Goal: Task Accomplishment & Management: Manage account settings

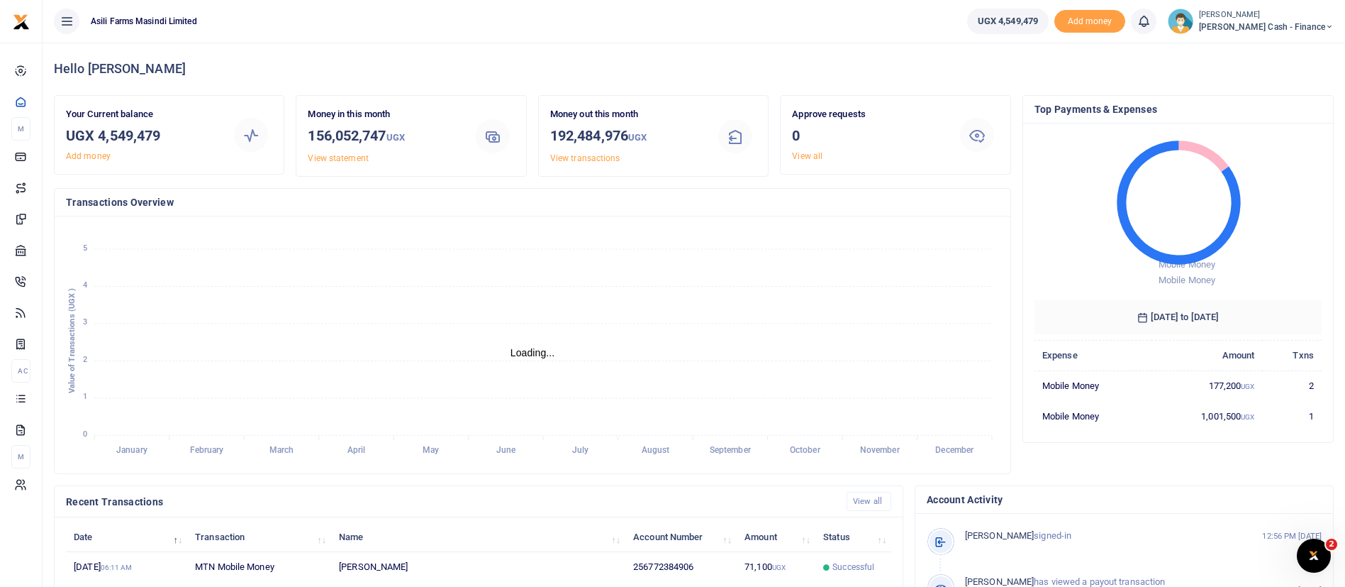
scroll to position [261, 0]
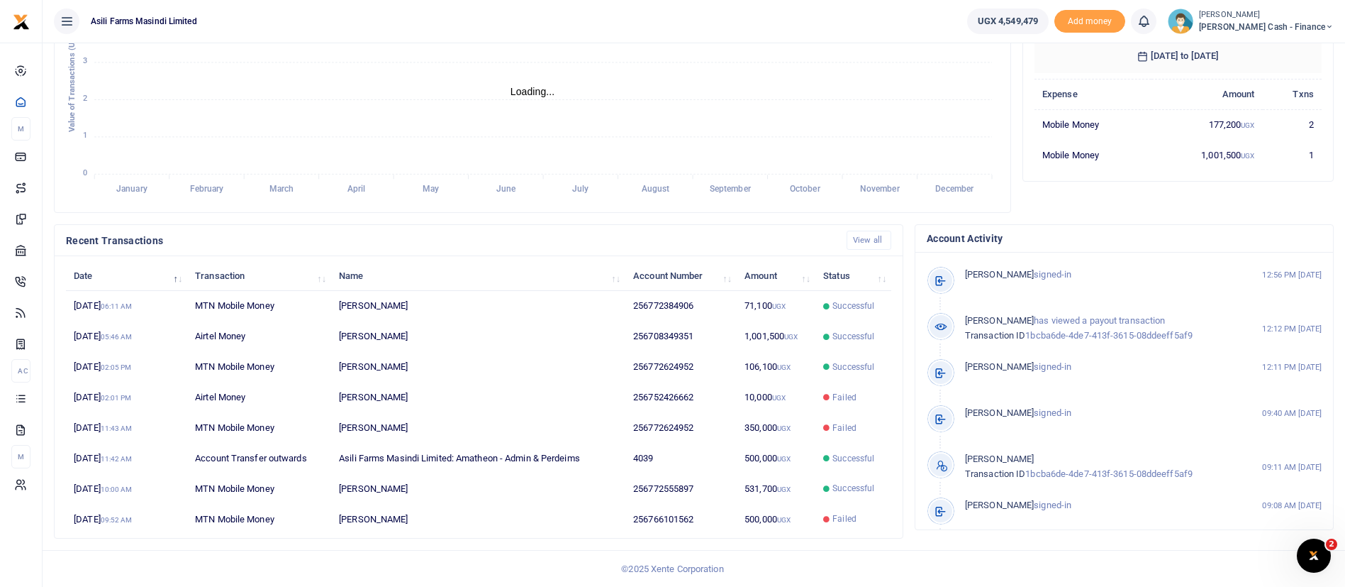
click at [1280, 18] on small "[PERSON_NAME]" at bounding box center [1266, 15] width 135 height 12
click at [1266, 56] on link "Switch accounts" at bounding box center [1233, 52] width 112 height 20
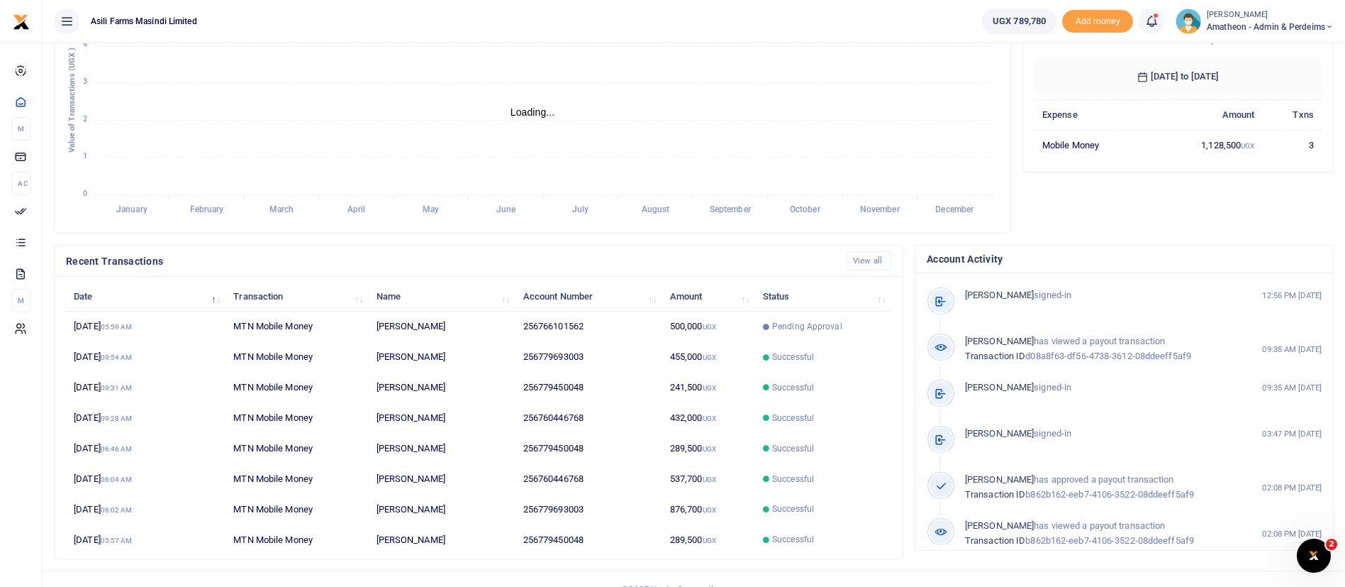
scroll to position [261, 0]
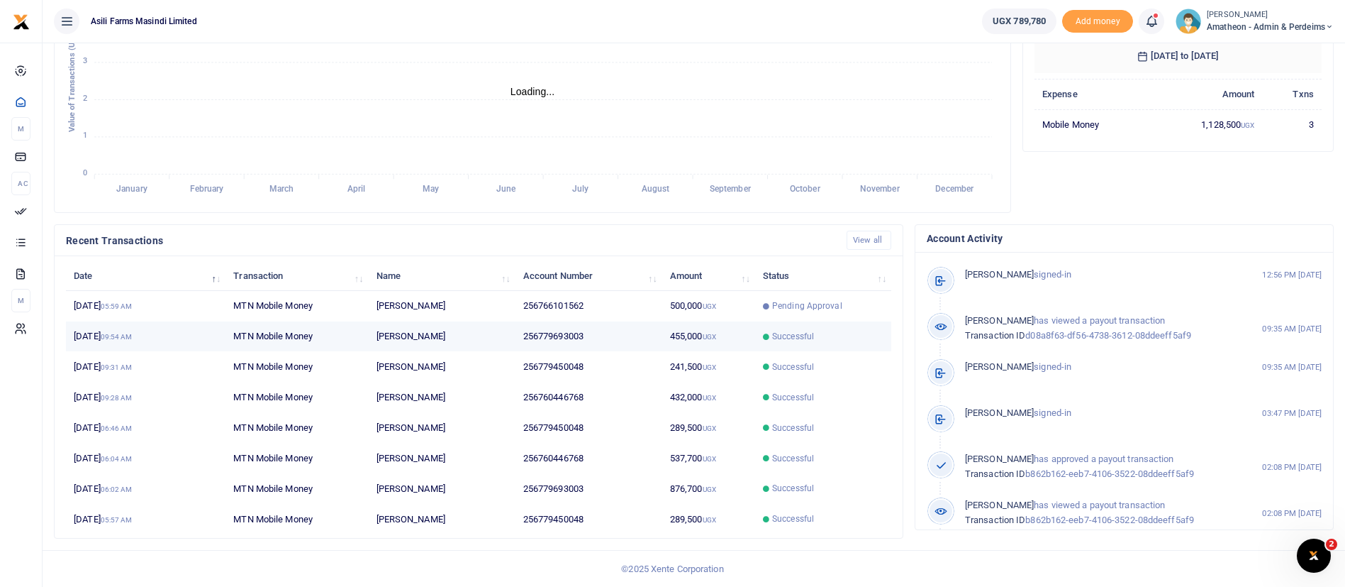
click at [762, 321] on td "Successful" at bounding box center [823, 336] width 136 height 30
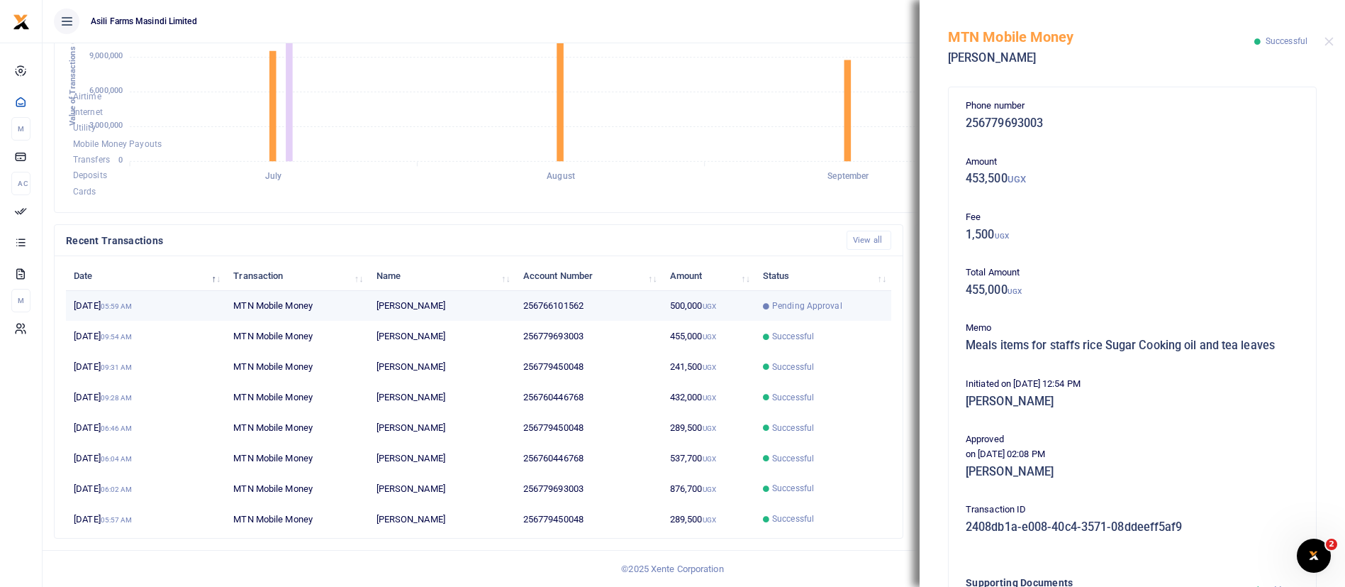
click at [787, 301] on span "Pending Approval" at bounding box center [807, 305] width 70 height 13
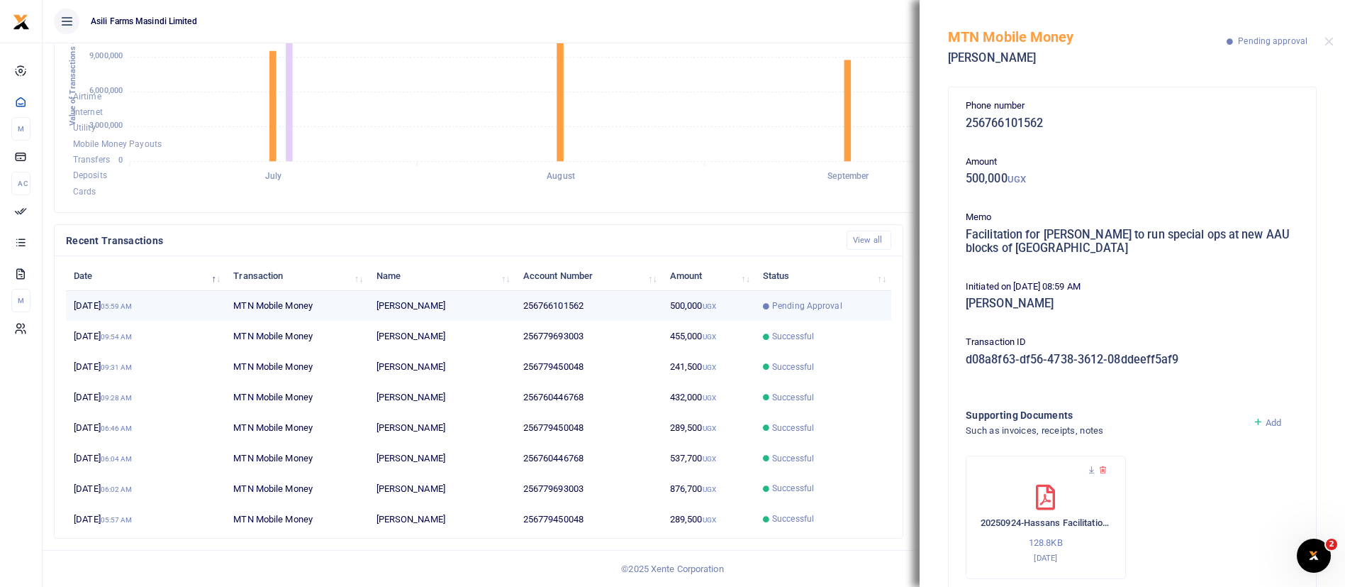
click at [679, 301] on td "500,000 UGX" at bounding box center [708, 306] width 93 height 30
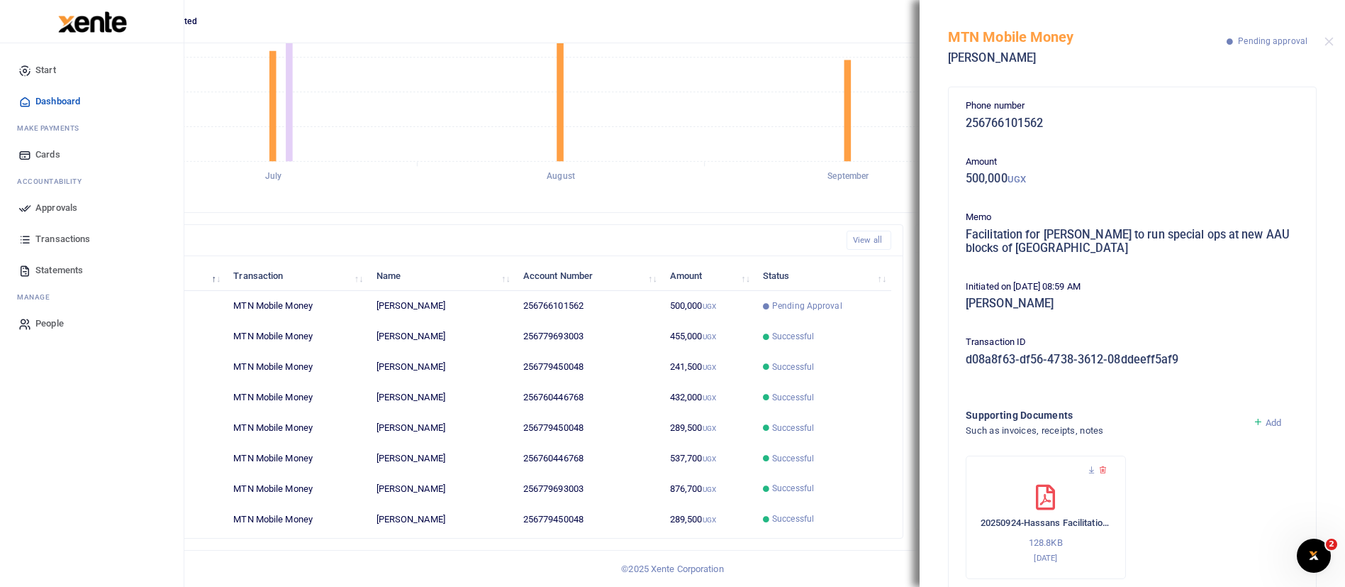
click at [43, 201] on span "Approvals" at bounding box center [56, 208] width 42 height 14
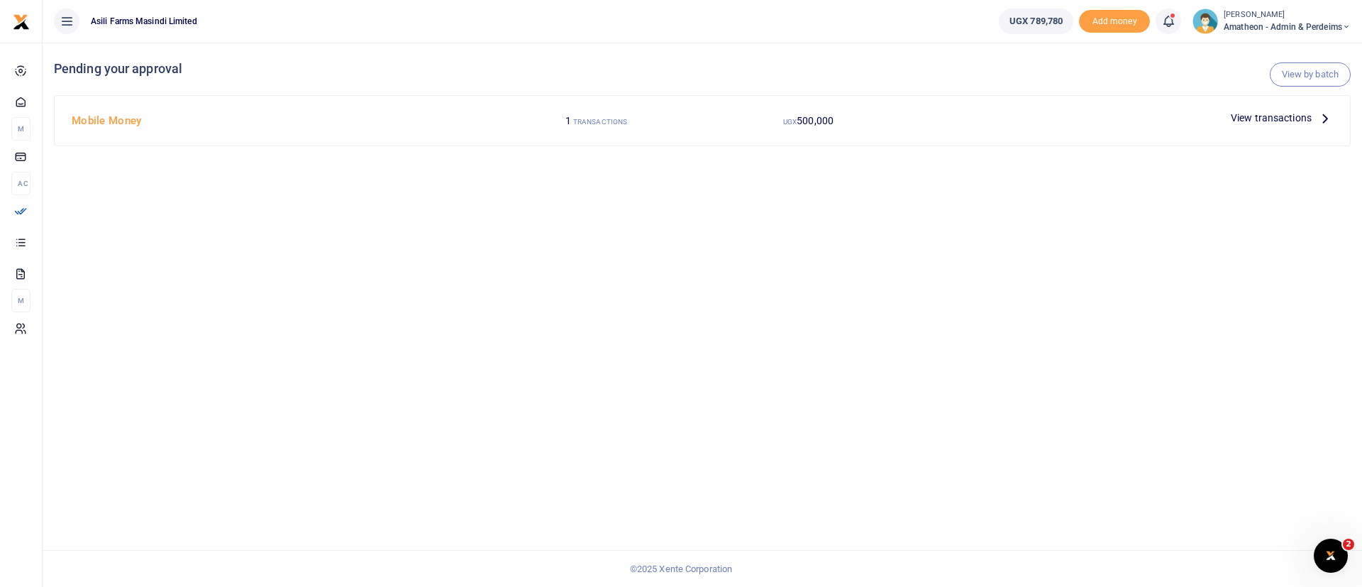
click at [1254, 115] on span "View transactions" at bounding box center [1270, 118] width 81 height 16
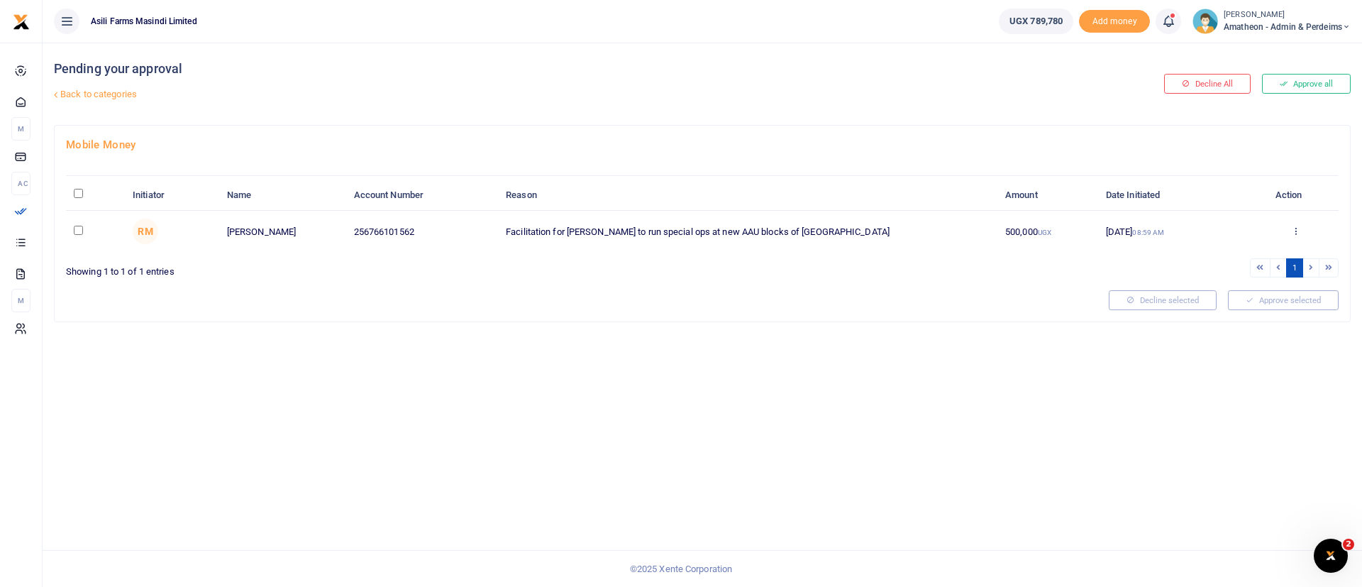
click at [77, 192] on input "\a \a : activate to sort column descending" at bounding box center [78, 193] width 9 height 9
checkbox input "true"
click at [1265, 298] on button "Approve selected (1)" at bounding box center [1278, 300] width 121 height 20
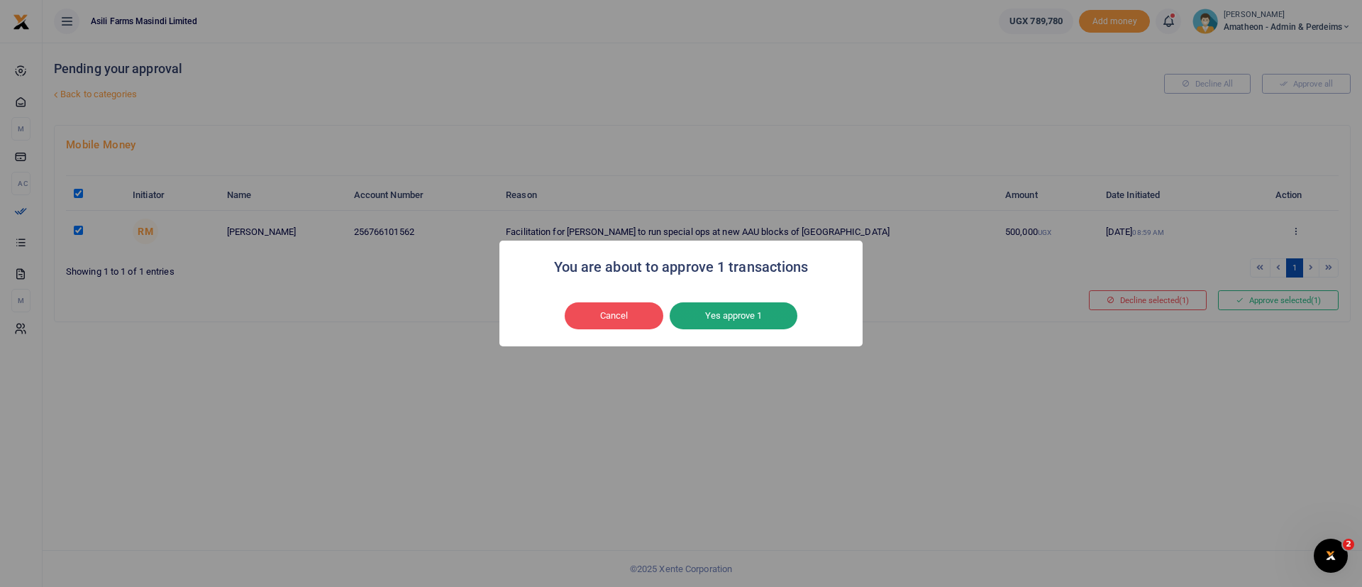
click at [761, 313] on button "Yes approve 1" at bounding box center [733, 315] width 128 height 27
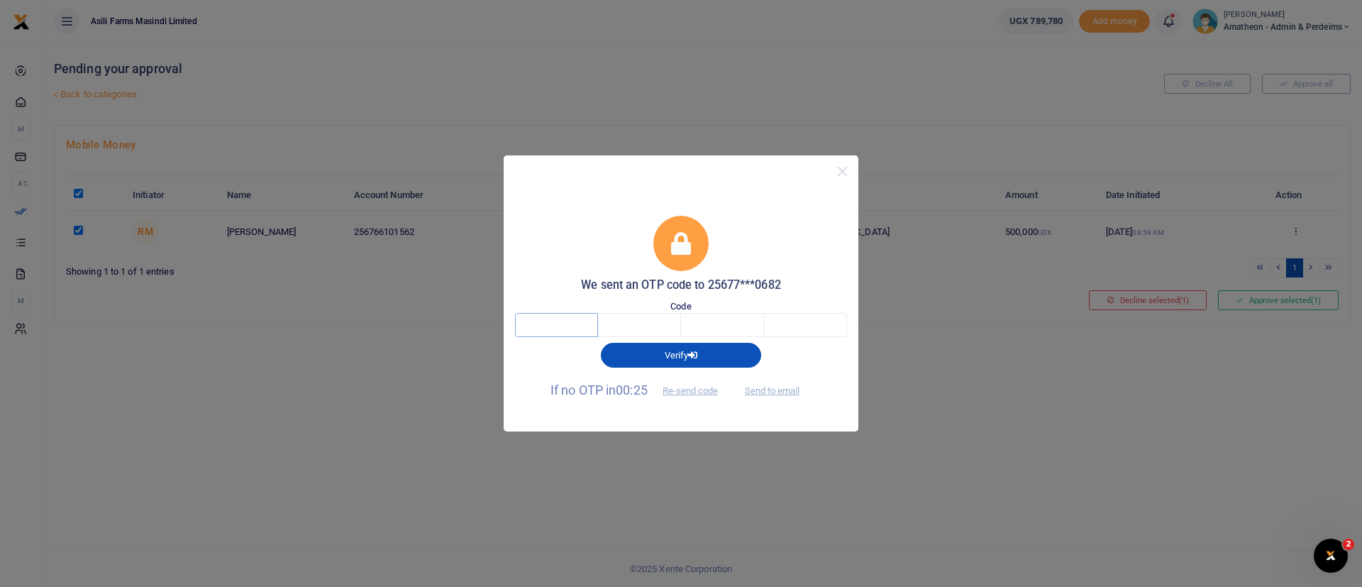
click at [546, 325] on input "text" at bounding box center [556, 325] width 83 height 24
type input "9"
type input "7"
type input "6"
type input "5"
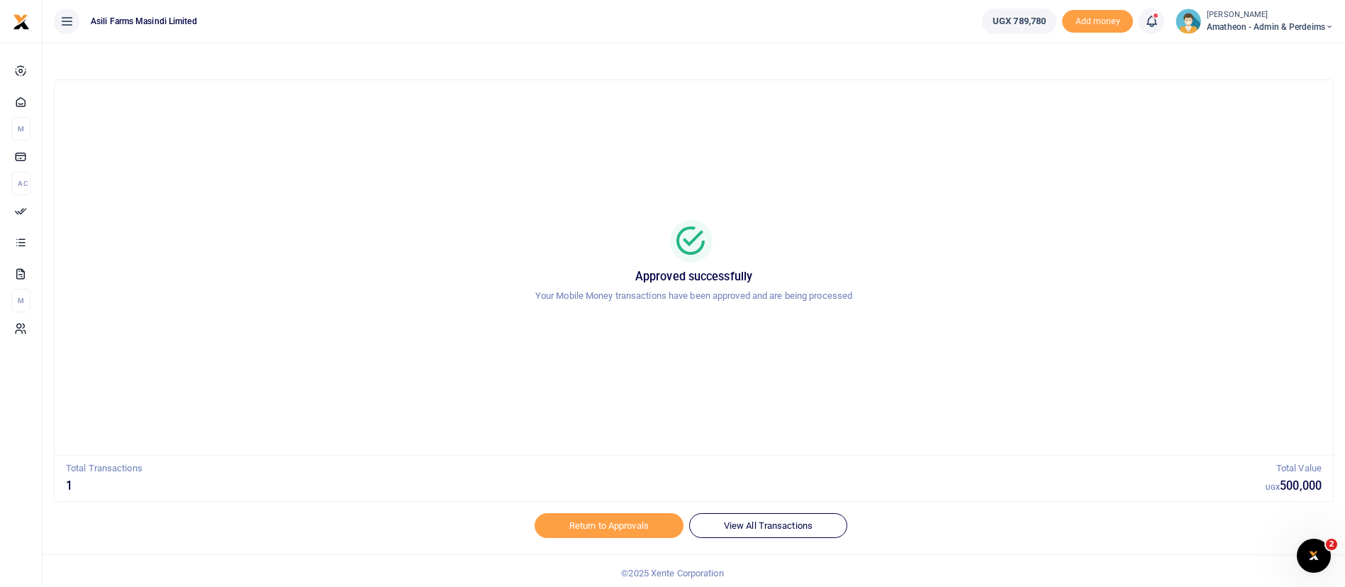
click at [1226, 19] on small "[PERSON_NAME]" at bounding box center [1270, 15] width 127 height 12
click at [1235, 45] on icon at bounding box center [1240, 51] width 11 height 13
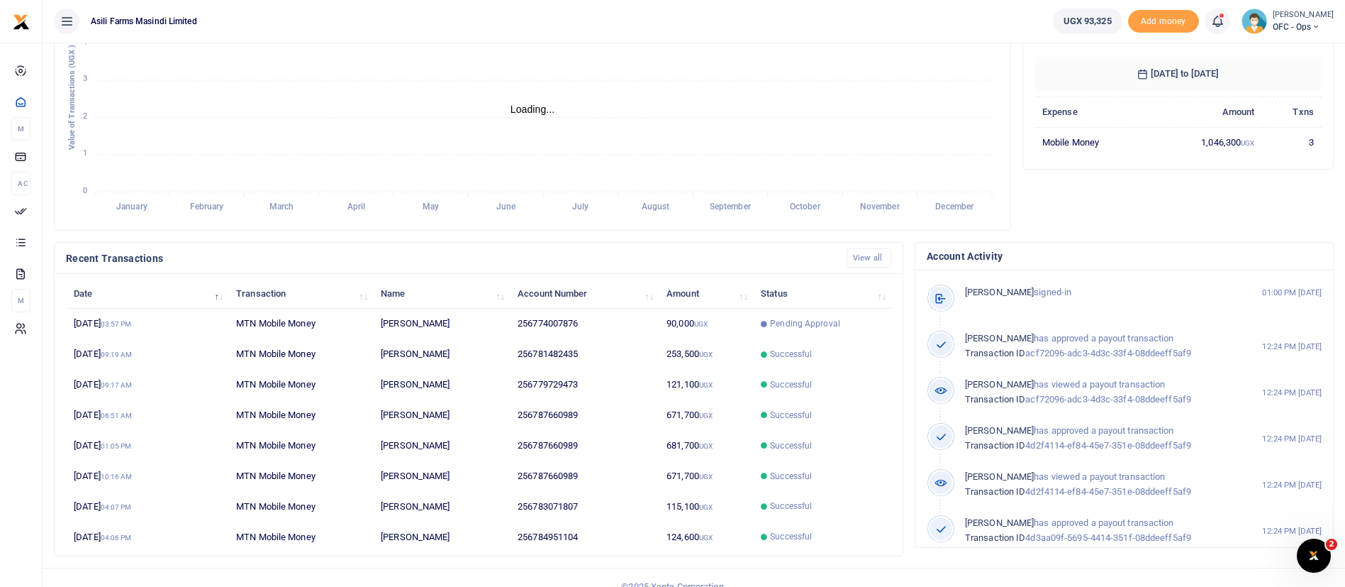
scroll to position [261, 0]
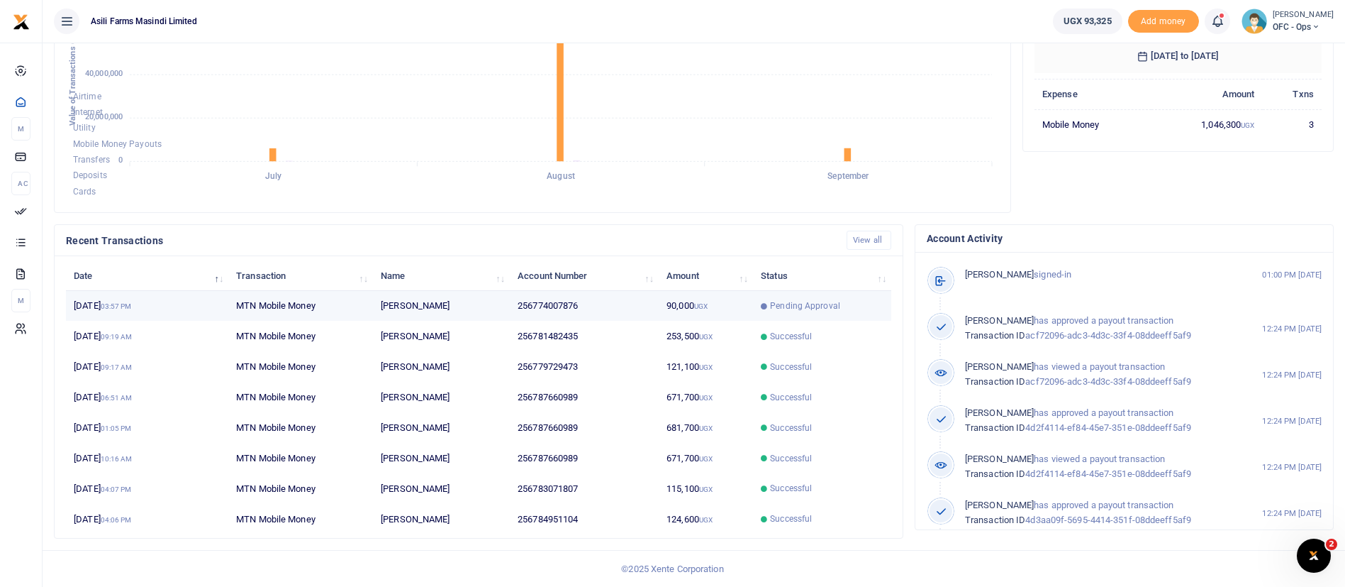
click at [796, 299] on span "Pending Approval" at bounding box center [805, 305] width 70 height 13
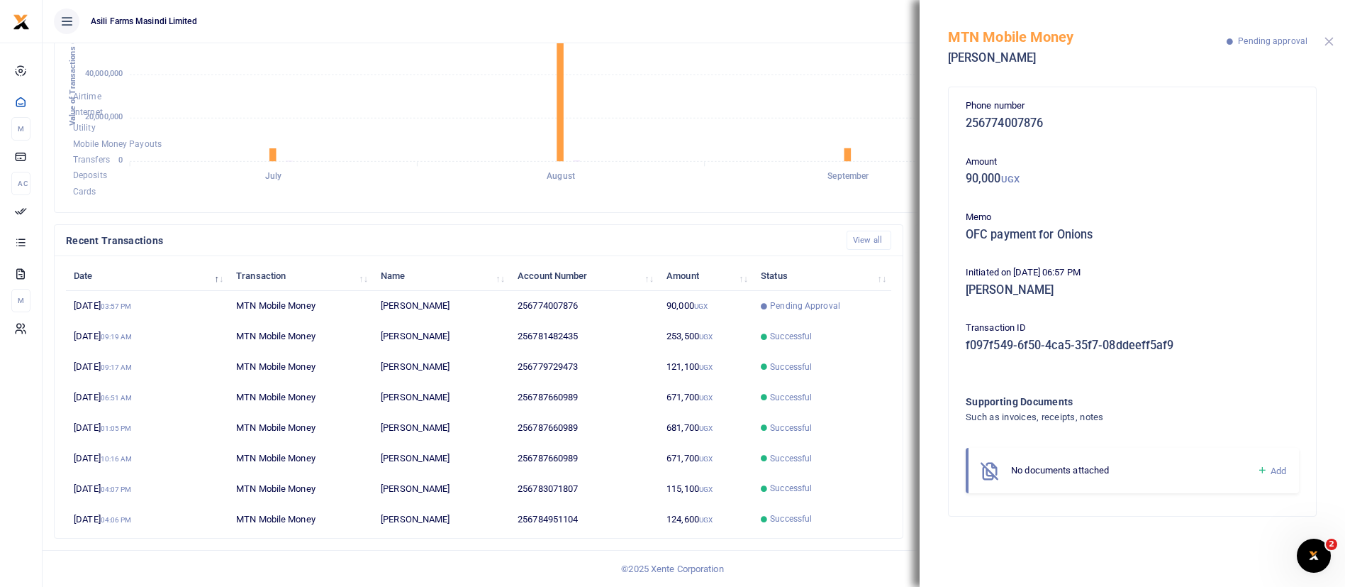
click at [1330, 39] on button "Close" at bounding box center [1329, 41] width 9 height 9
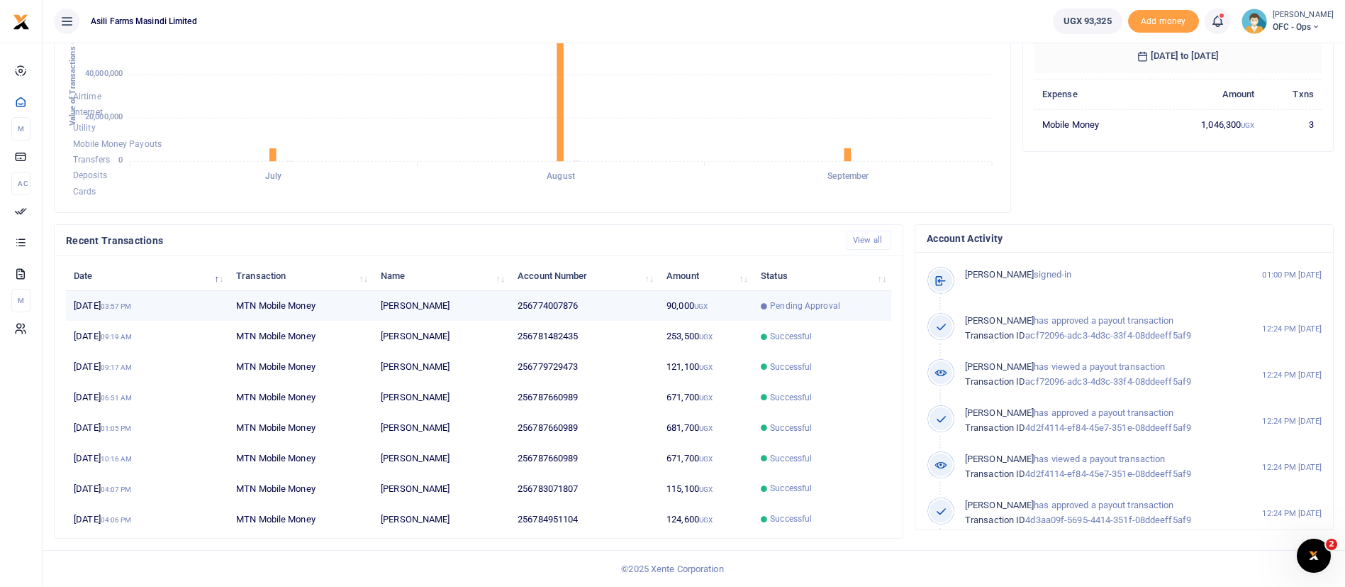
click at [765, 295] on td "Pending Approval" at bounding box center [822, 306] width 138 height 30
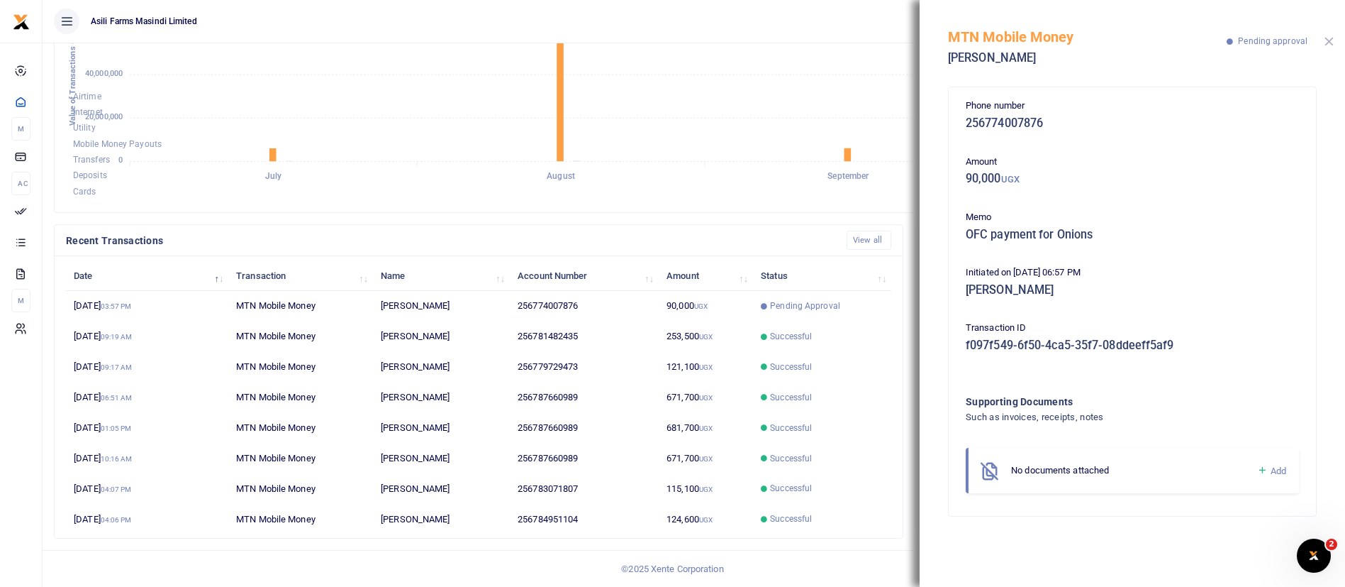
click at [1326, 43] on button "Close" at bounding box center [1329, 41] width 9 height 9
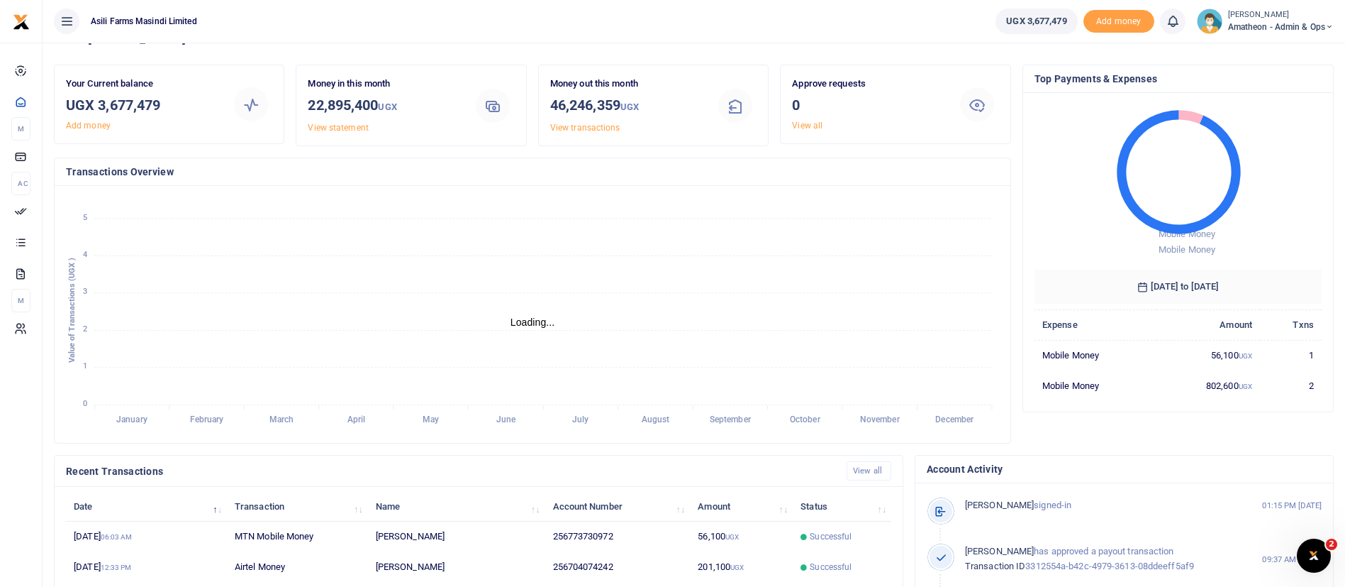
scroll to position [33, 0]
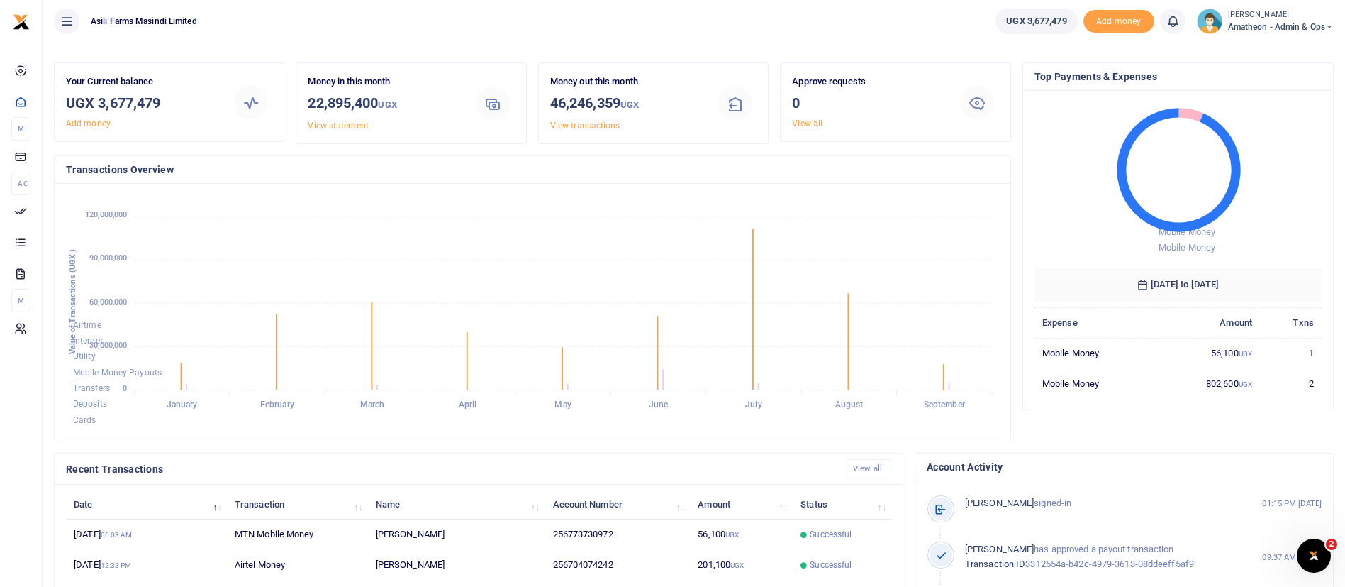
click at [1250, 25] on span "Amatheon - Admin & Ops" at bounding box center [1281, 27] width 106 height 13
click at [1253, 11] on small "[PERSON_NAME]" at bounding box center [1281, 15] width 106 height 12
click at [1260, 43] on link "Switch accounts" at bounding box center [1280, 52] width 112 height 20
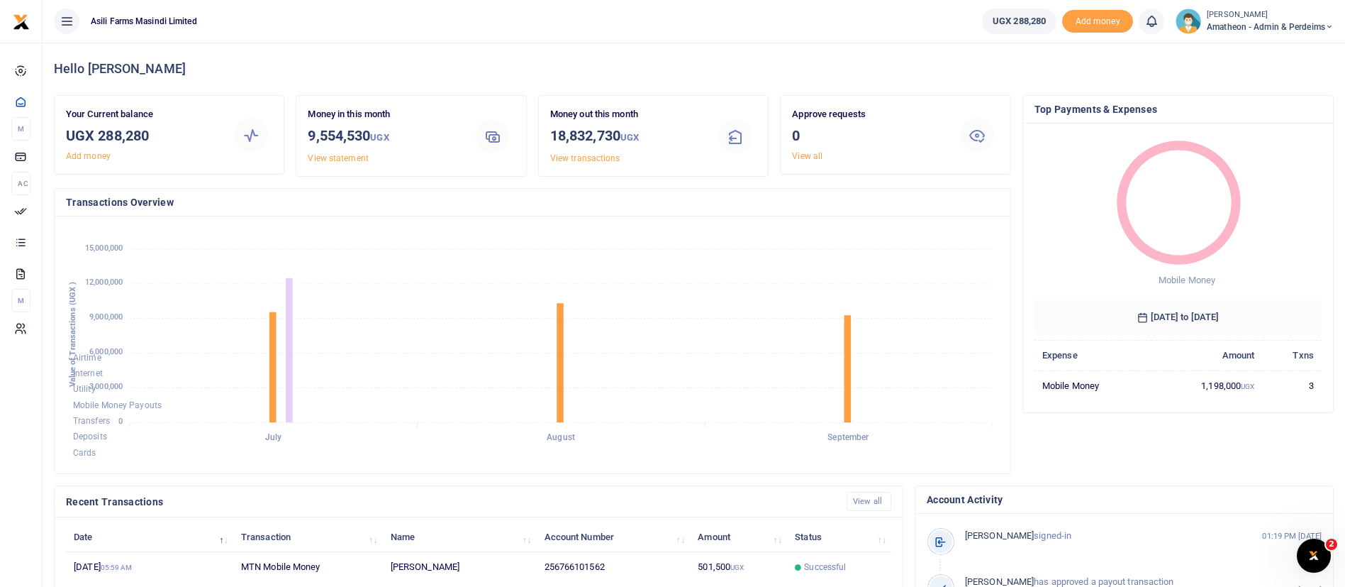
scroll to position [261, 0]
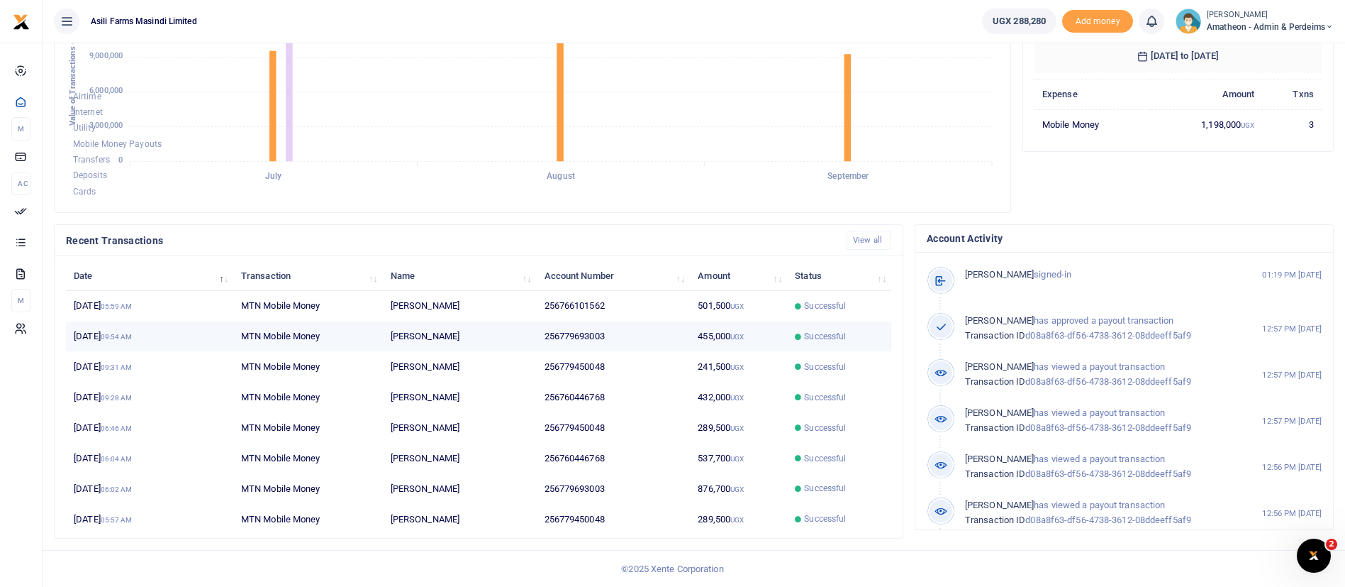
click at [654, 331] on td "256779693003" at bounding box center [613, 336] width 154 height 30
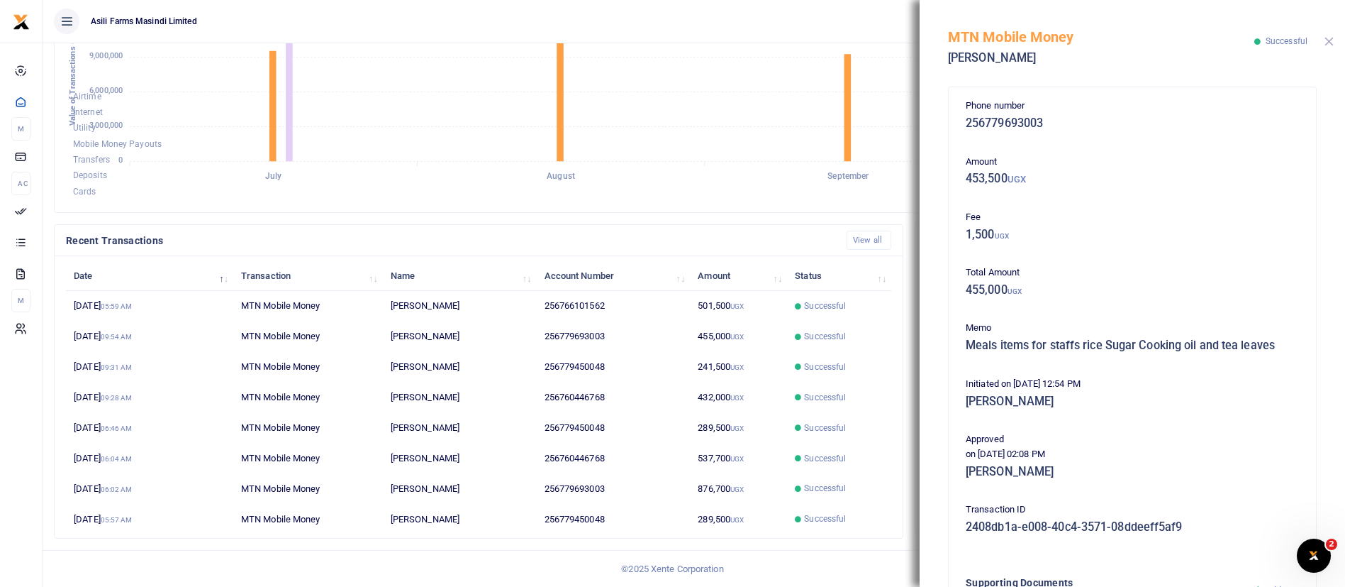
click at [1329, 39] on button "Close" at bounding box center [1329, 41] width 9 height 9
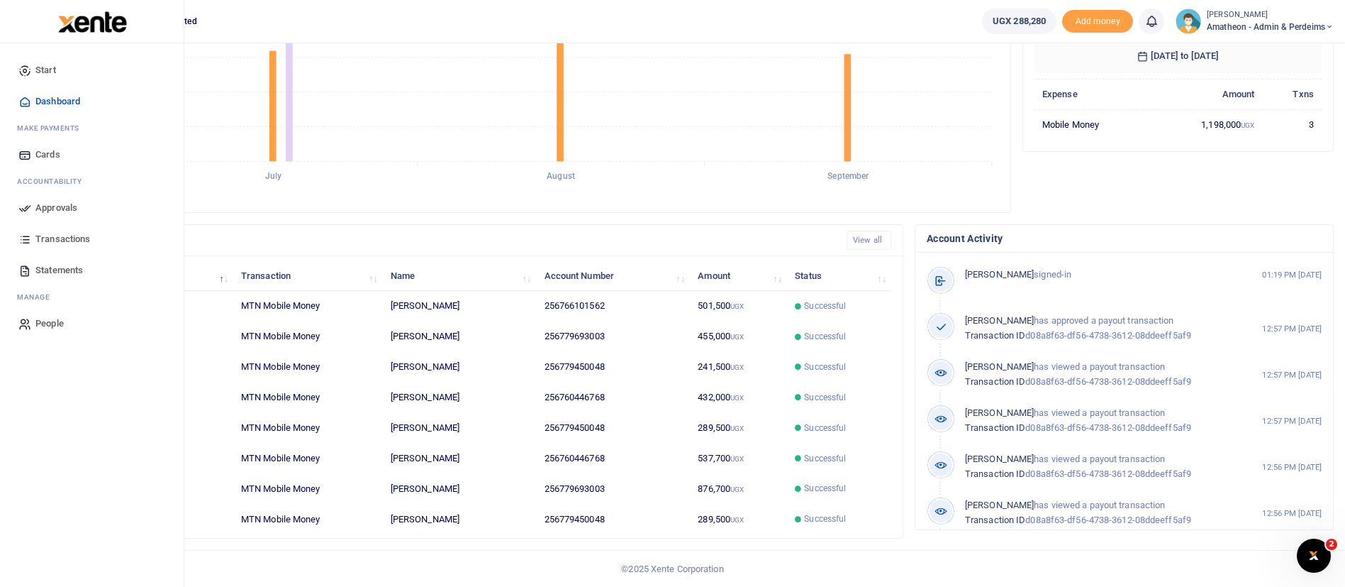
click at [67, 240] on span "Transactions" at bounding box center [62, 239] width 55 height 14
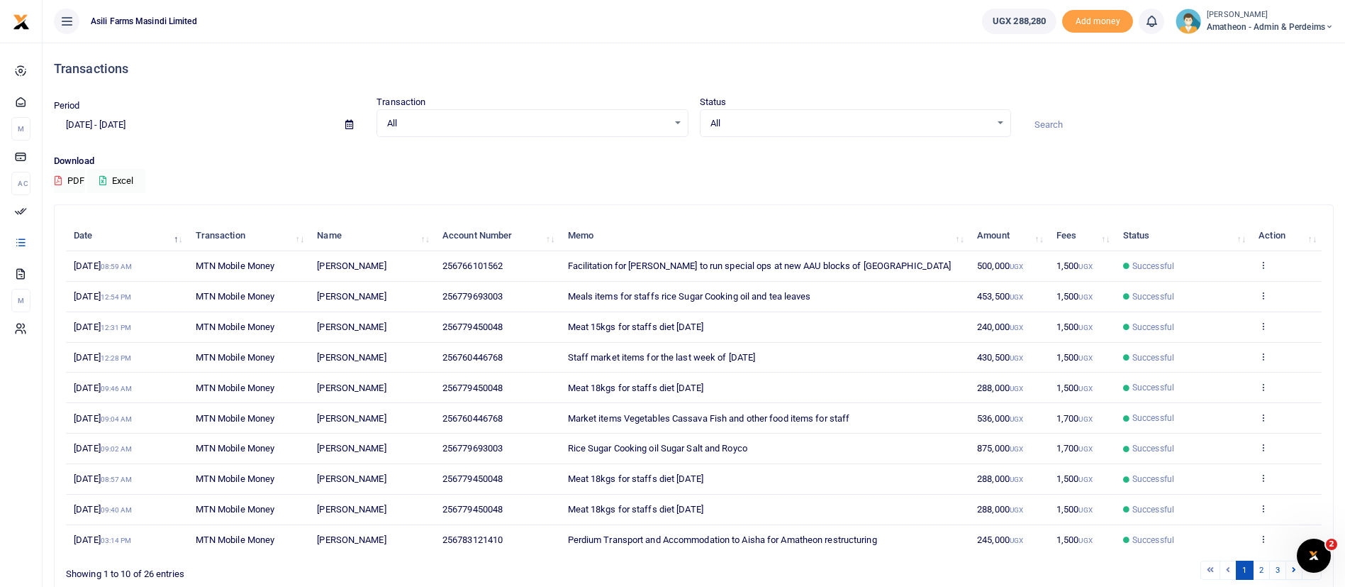
click at [1245, 21] on span "Amatheon - Admin & Perdeims" at bounding box center [1270, 27] width 127 height 13
click at [1243, 43] on link "Switch accounts" at bounding box center [1280, 52] width 112 height 20
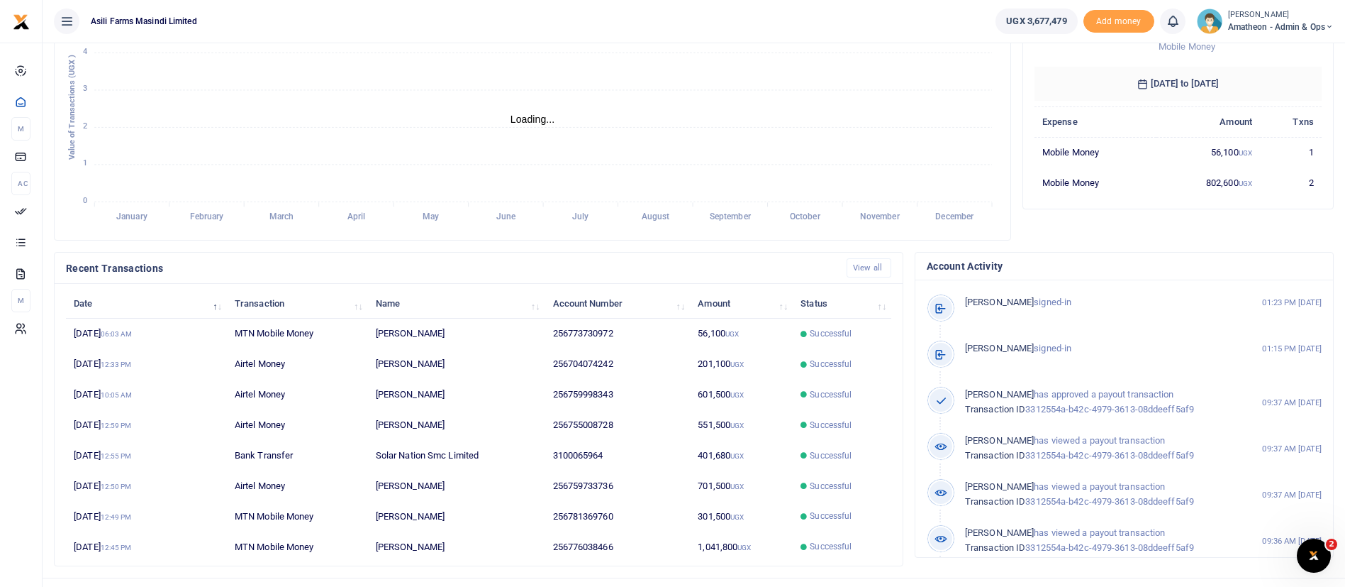
scroll to position [261, 0]
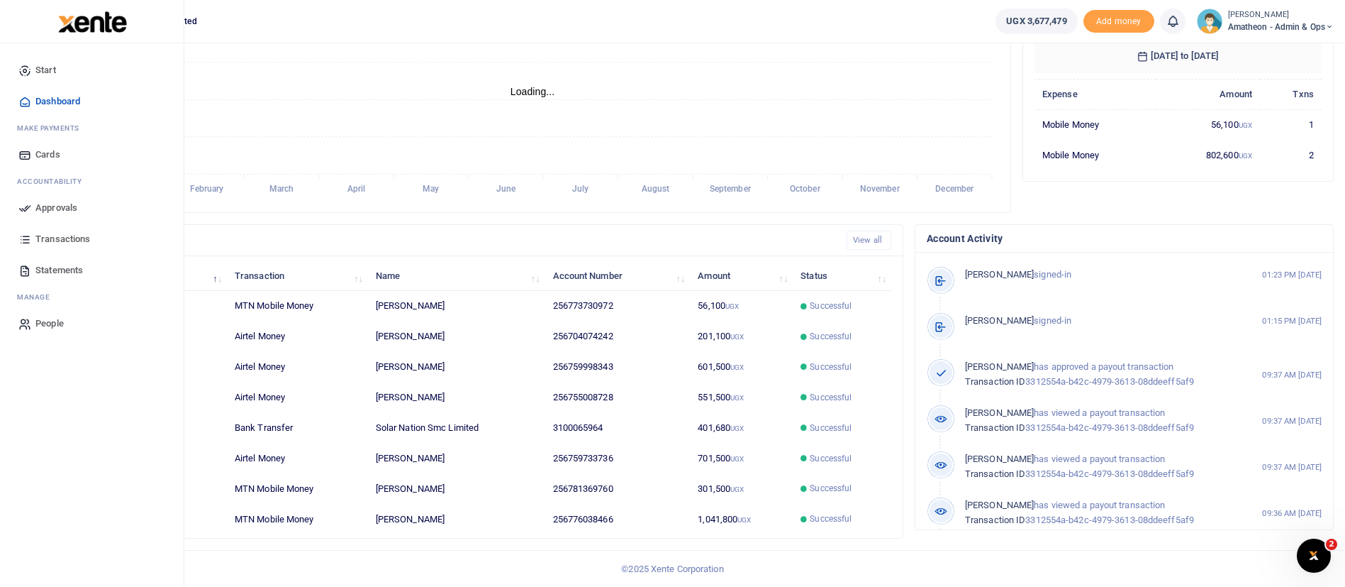
click at [101, 19] on img at bounding box center [92, 21] width 69 height 21
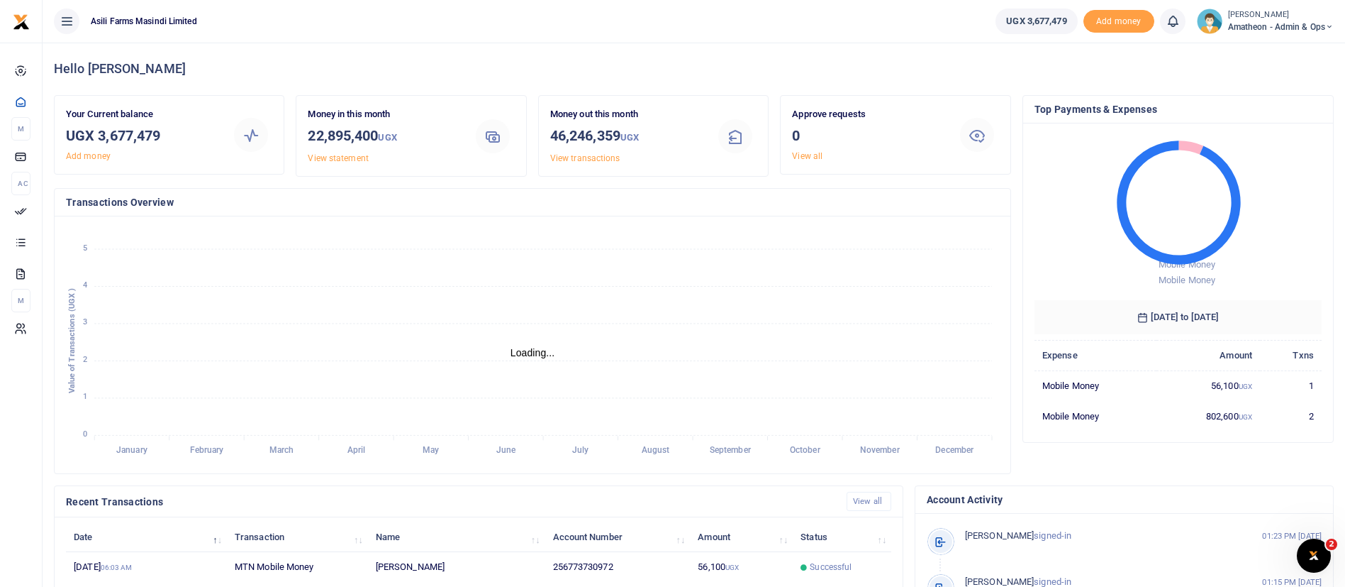
scroll to position [17, 17]
